Goal: Information Seeking & Learning: Learn about a topic

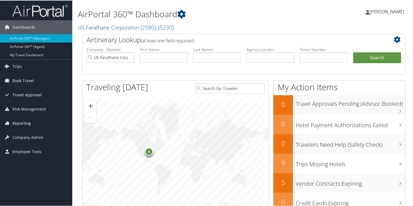
click at [20, 122] on span "Reporting" at bounding box center [22, 123] width 18 height 14
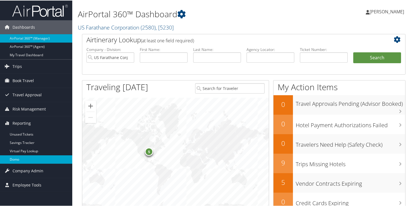
click at [13, 159] on link "Domo" at bounding box center [36, 159] width 72 height 8
